Goal: Task Accomplishment & Management: Use online tool/utility

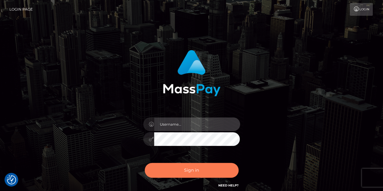
type input "[PERSON_NAME].whop"
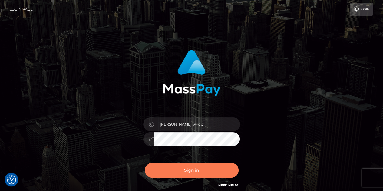
click at [177, 172] on button "Sign in" at bounding box center [192, 170] width 94 height 15
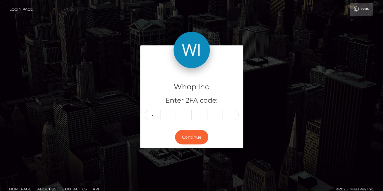
type input "1"
type input "4"
type input "2"
type input "3"
type input "2"
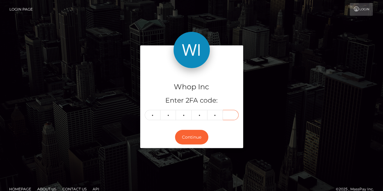
type input "5"
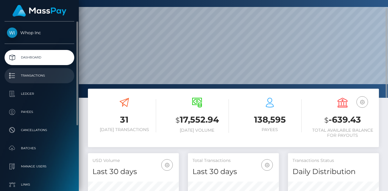
scroll to position [17, 0]
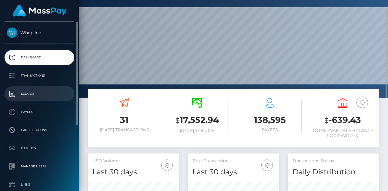
click at [31, 96] on p "Ledger" at bounding box center [39, 93] width 65 height 9
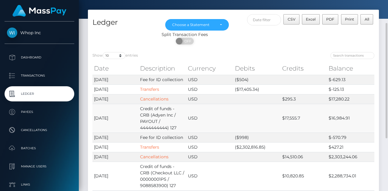
scroll to position [30, 0]
